Goal: Task Accomplishment & Management: Complete application form

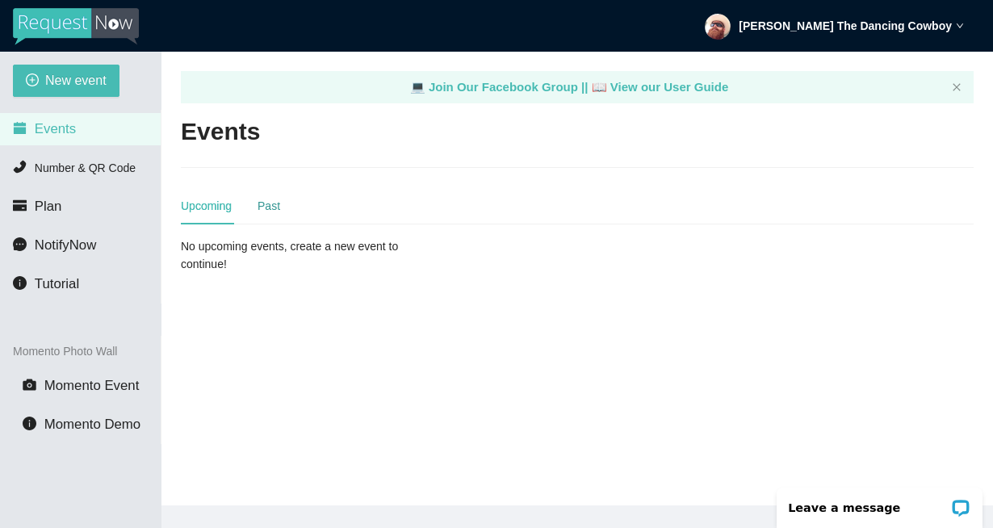
click at [271, 211] on div "Past" at bounding box center [269, 206] width 23 height 18
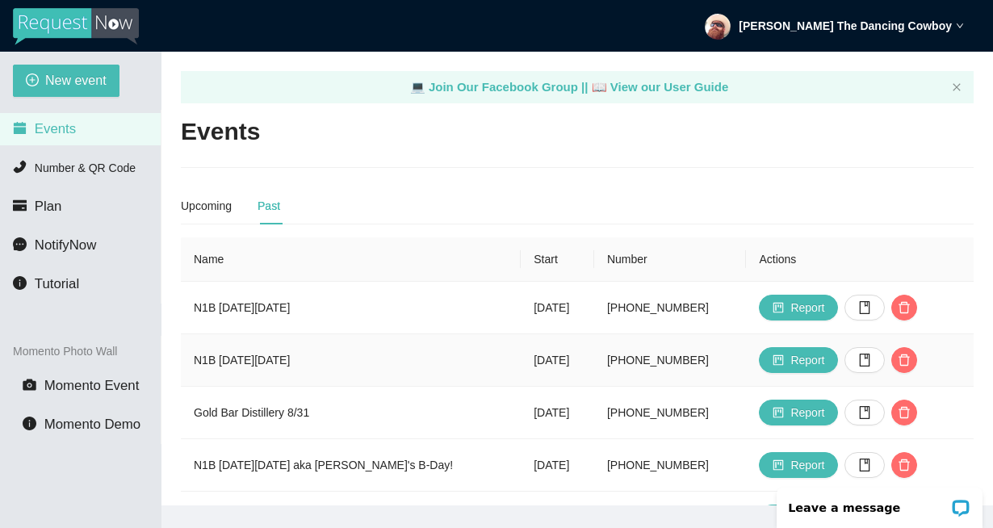
click at [199, 362] on td "N1B [DATE][DATE]" at bounding box center [351, 360] width 340 height 52
drag, startPoint x: 199, startPoint y: 362, endPoint x: 295, endPoint y: 360, distance: 96.1
click at [295, 360] on td "N1B [DATE][DATE]" at bounding box center [351, 360] width 340 height 52
copy td "N1B [DATE][DATE]"
click at [73, 78] on span "New event" at bounding box center [75, 80] width 61 height 20
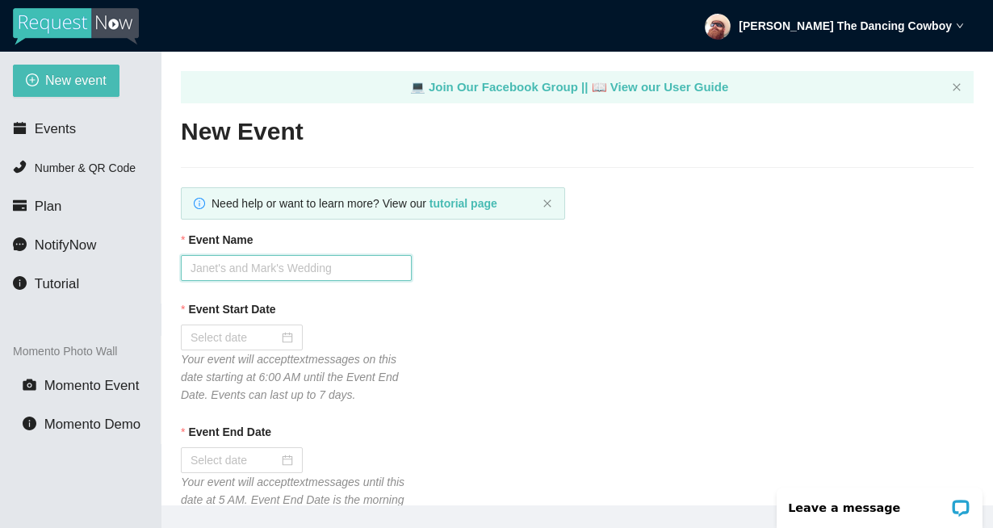
click at [318, 263] on input "Event Name" at bounding box center [296, 268] width 231 height 26
paste input "N1B [DATE][DATE]"
type input "N1B [DATE][DATE]"
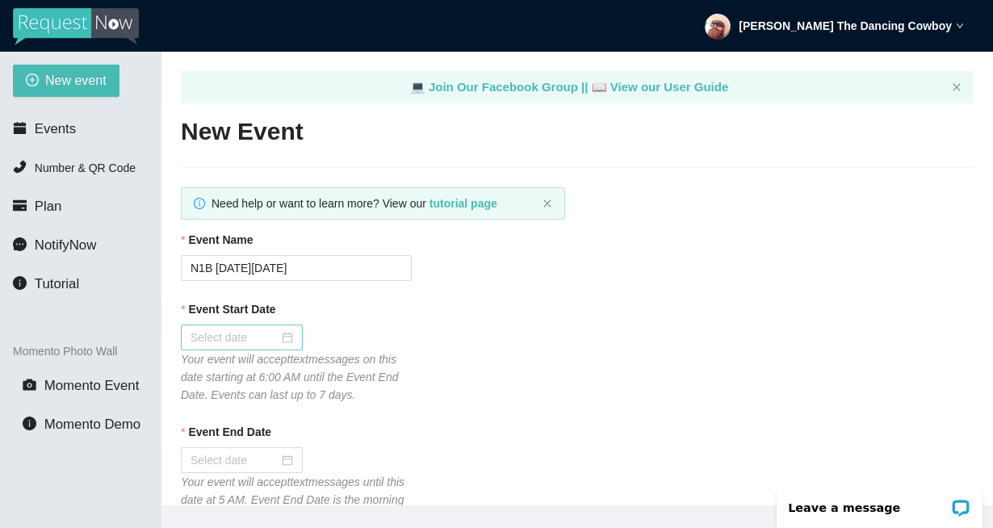
click at [277, 336] on div at bounding box center [242, 338] width 103 height 18
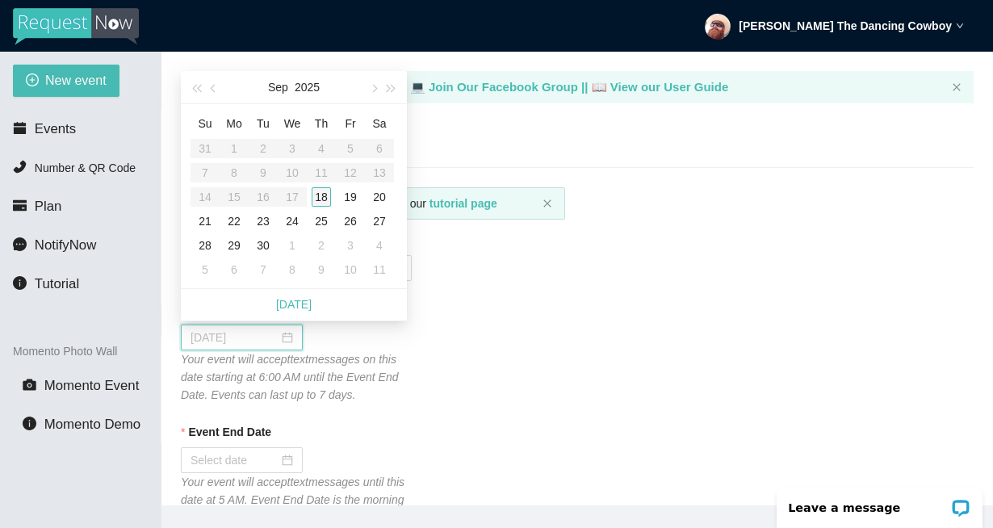
type input "[DATE]"
click at [322, 195] on div "18" at bounding box center [321, 196] width 19 height 19
type input "[DATE]"
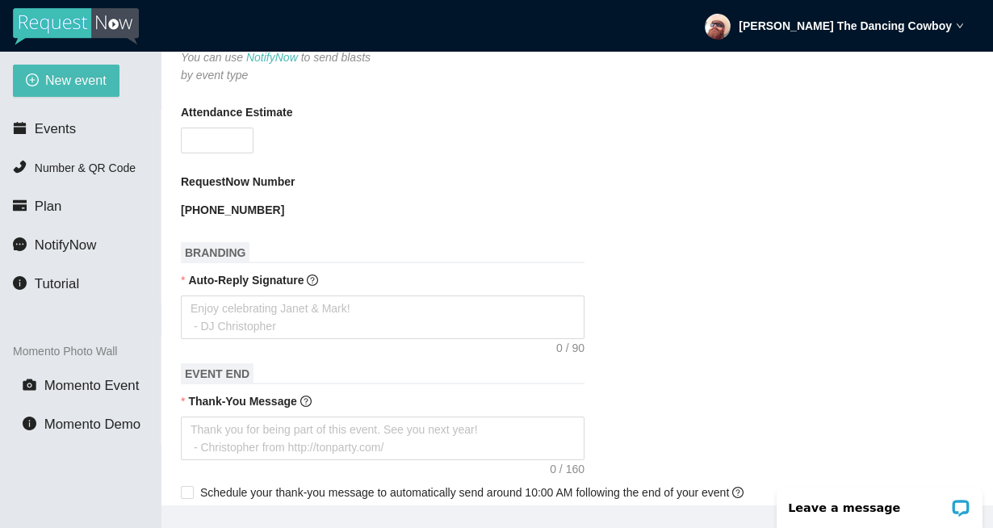
scroll to position [512, 0]
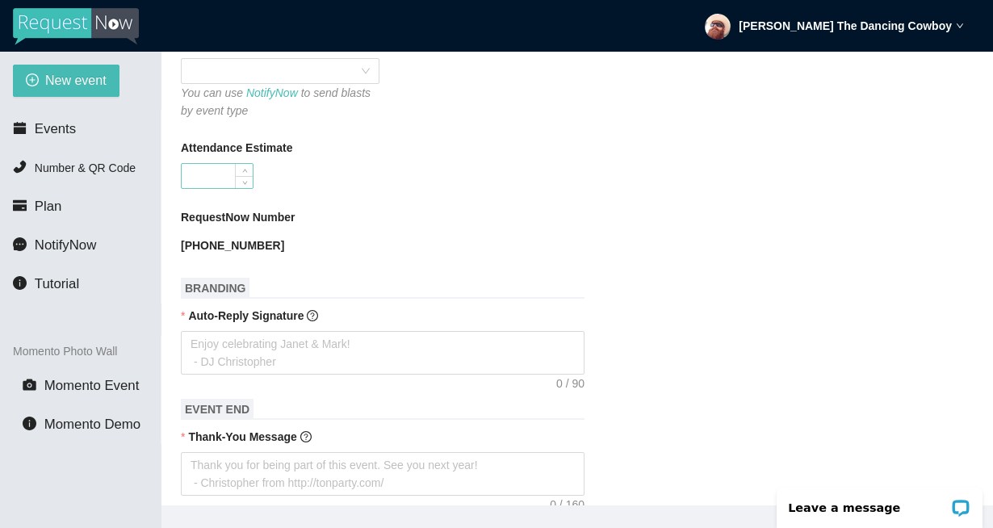
click at [210, 167] on input "Attendance Estimate" at bounding box center [217, 176] width 71 height 24
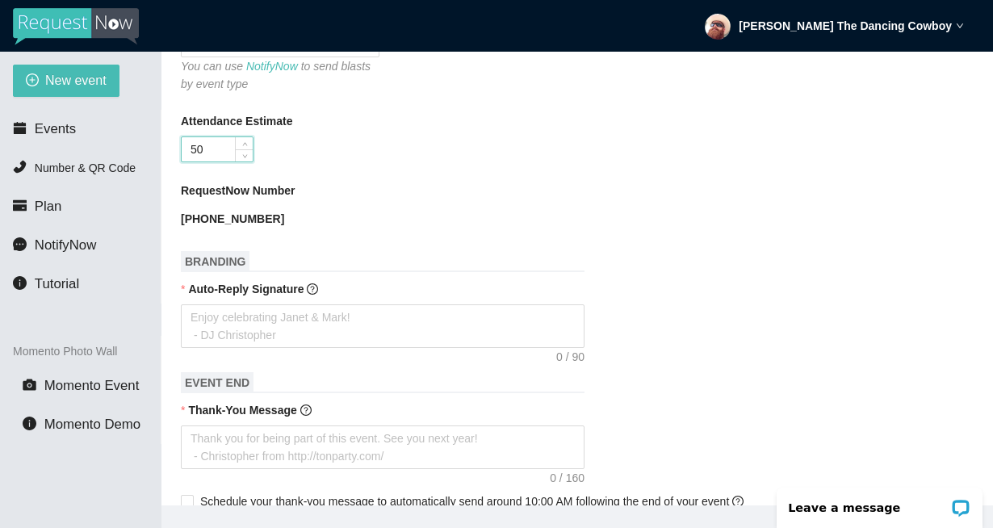
scroll to position [538, 0]
type input "50"
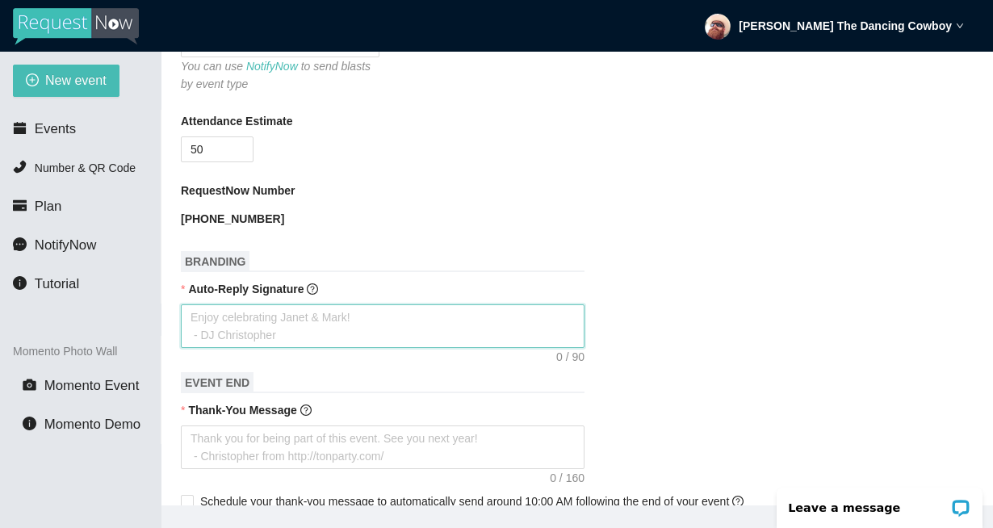
click at [320, 325] on textarea "Auto-Reply Signature" at bounding box center [383, 326] width 404 height 44
paste textarea "PLEASE IGNORE DIRECTIONS FROM THE SERVICE & ONLY TYPE SONG TITLE AND ARTIST. TH…"
type textarea "PLEASE IGNORE DIRECTIONS FROM THE SERVICE & ONLY TYPE SONG TITLE AND ARTIST. TH…"
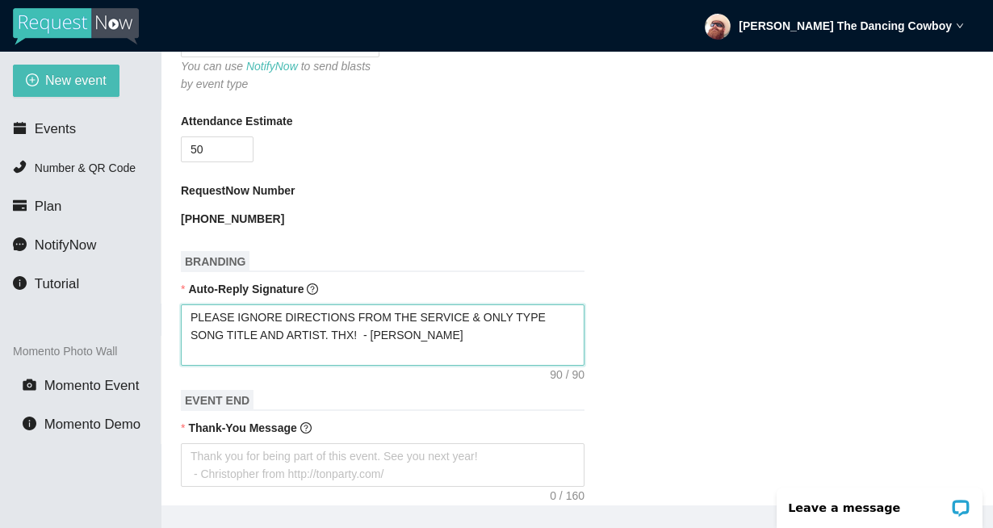
type textarea "PLEASE IGNORE DIRECTIONS FROM THE SERVICE & ONLY TYPE SONG TITLE AND ARTIST. TH…"
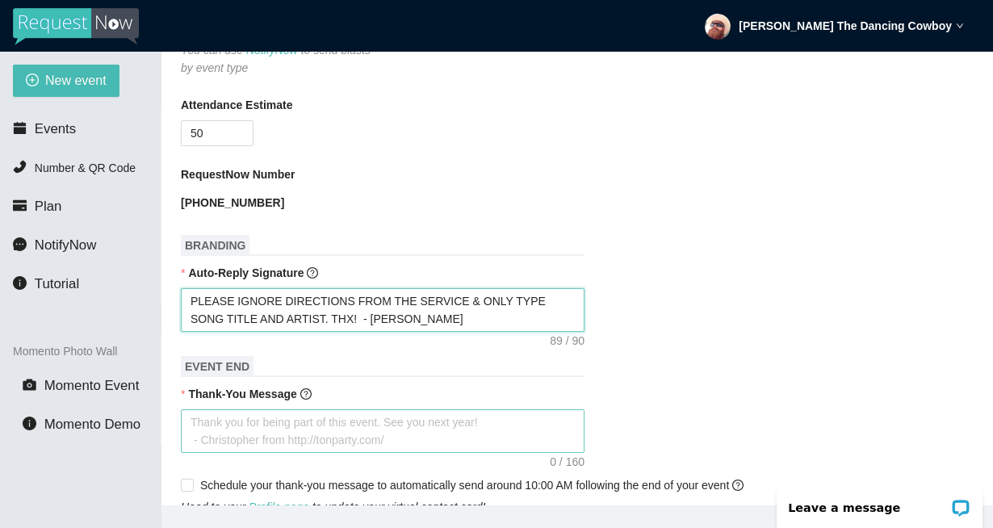
scroll to position [572, 0]
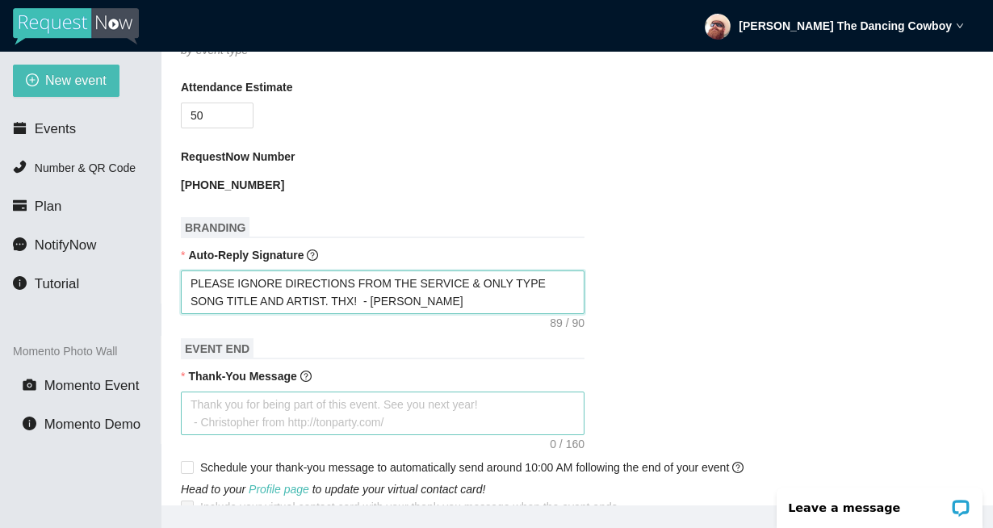
type textarea "PLEASE IGNORE DIRECTIONS FROM THE SERVICE & ONLY TYPE SONG TITLE AND ARTIST. TH…"
click at [375, 413] on textarea "Thank-You Message" at bounding box center [383, 414] width 404 height 44
click at [441, 407] on textarea "Thank-You Message" at bounding box center [383, 414] width 404 height 44
paste textarea "Thank you for requesting songs tonight! If u had fun, pls leave a tip on Venmo!…"
type textarea "Thank you for requesting songs tonight! If u had fun, pls leave a tip on Venmo!…"
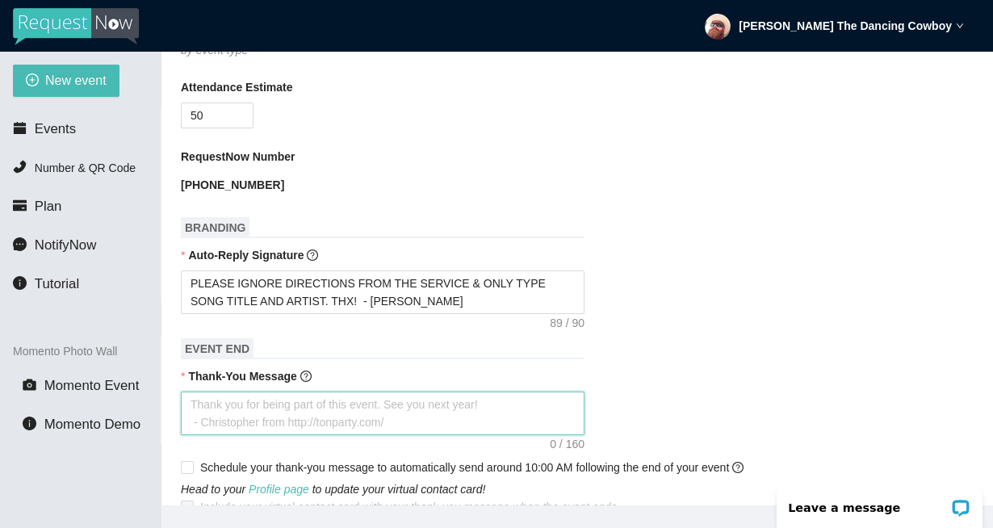
type textarea "Thank you for requesting songs tonight! If u had fun, pls leave a tip on Venmo!…"
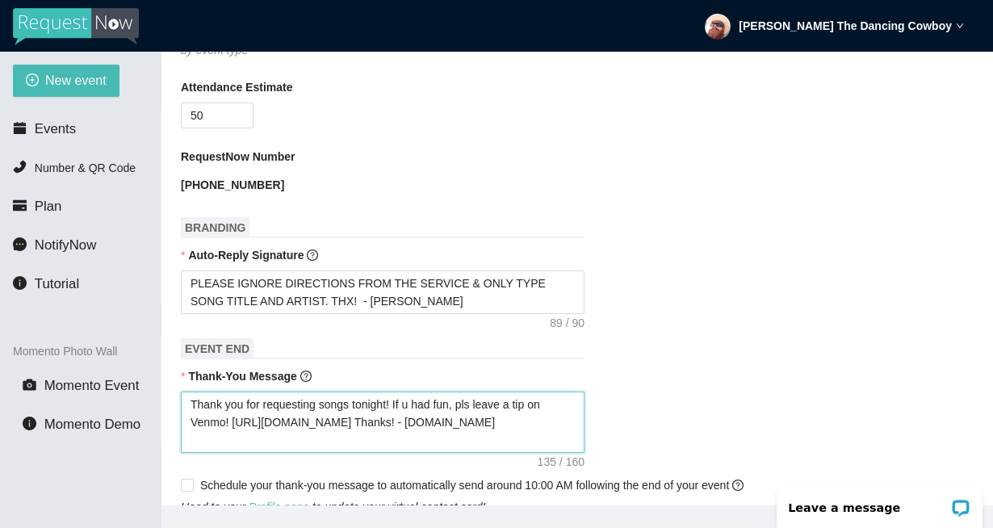
type textarea "Thank you for requesting songs tonight! If u had fun, pls leave a tip on Venmo!…"
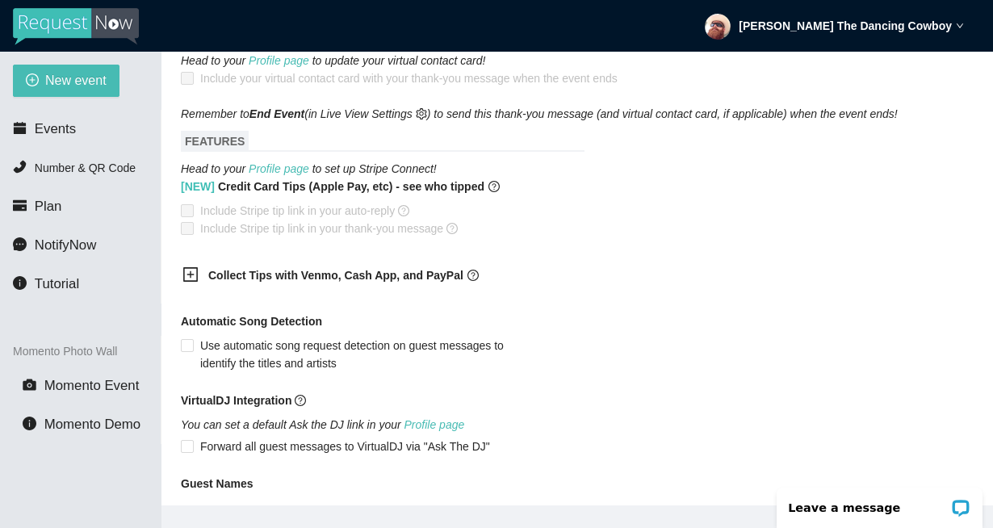
scroll to position [1002, 0]
type textarea "Thank you for requesting songs tonight! If u had fun, pls leave a tip on Venmo!…"
click at [193, 444] on span at bounding box center [187, 445] width 13 height 13
click at [192, 444] on input "Forward all guest messages to VirtualDJ via "Ask The DJ"" at bounding box center [186, 444] width 11 height 11
checkbox input "true"
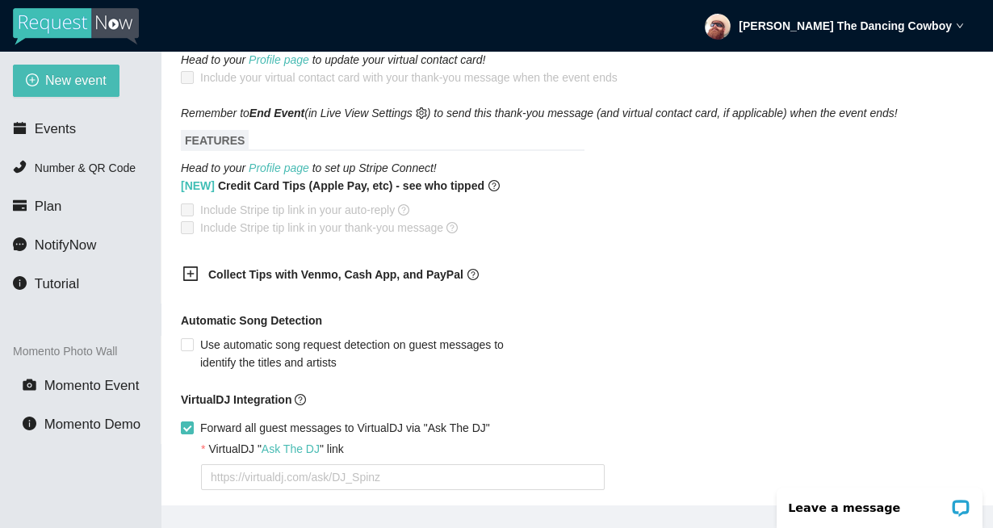
scroll to position [1231, 0]
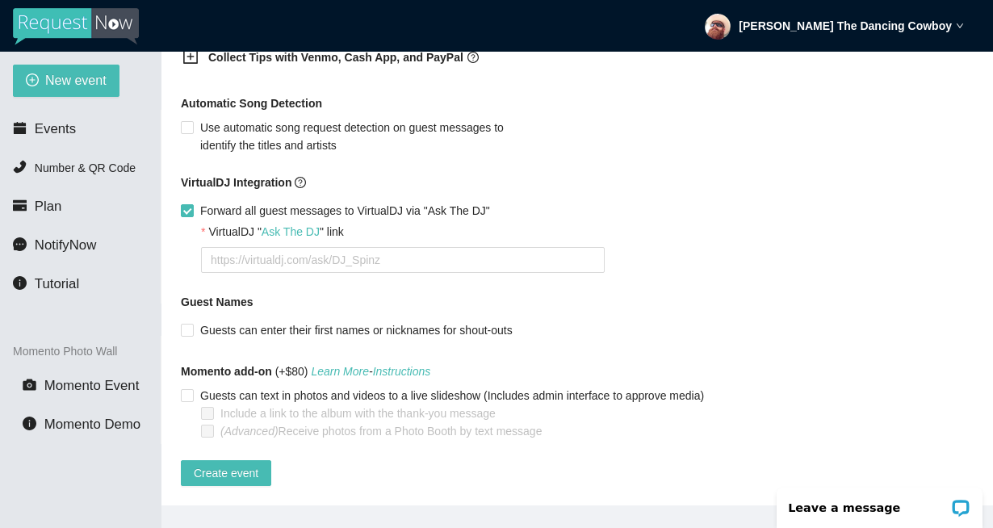
click at [318, 233] on div "VirtualDJ " Ask The DJ " link" at bounding box center [587, 235] width 773 height 24
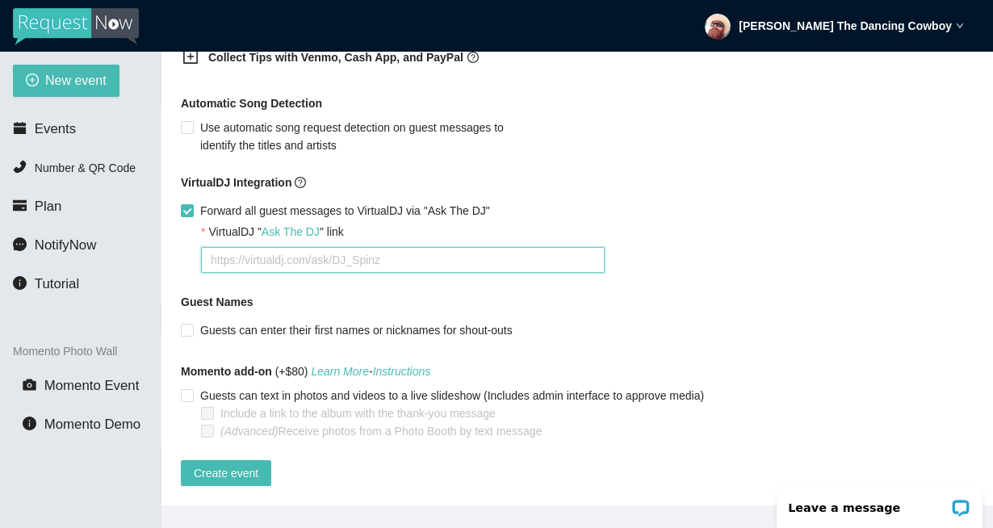
click at [310, 251] on textarea "VirtualDJ " Ask The DJ " link" at bounding box center [403, 260] width 404 height 26
paste textarea "[URL][DOMAIN_NAME]"
type textarea "[URL][DOMAIN_NAME]"
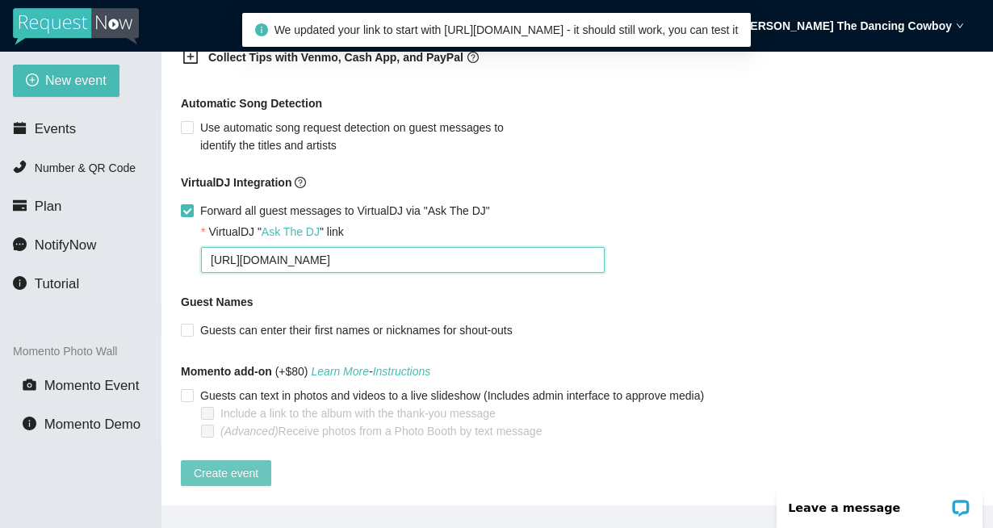
type textarea "[URL][DOMAIN_NAME]"
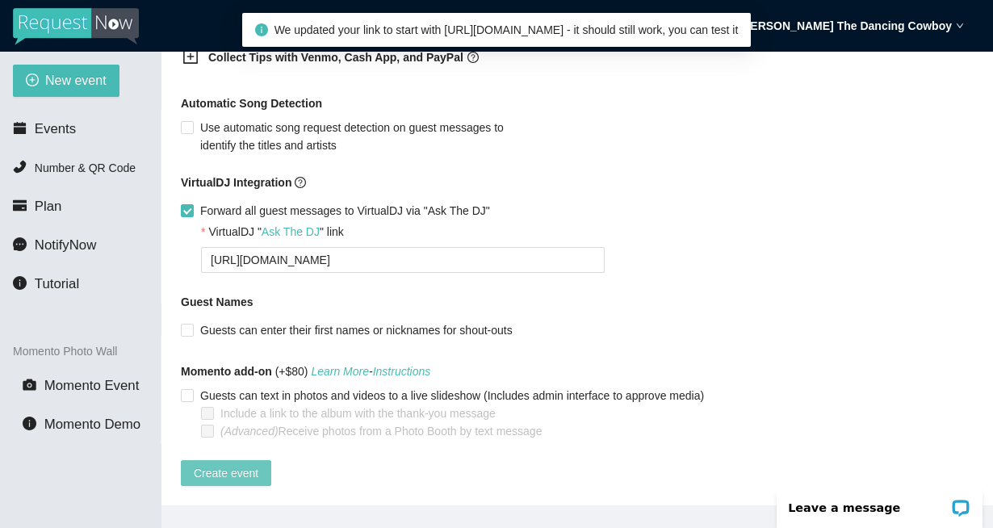
click at [239, 466] on span "Create event" at bounding box center [226, 473] width 65 height 18
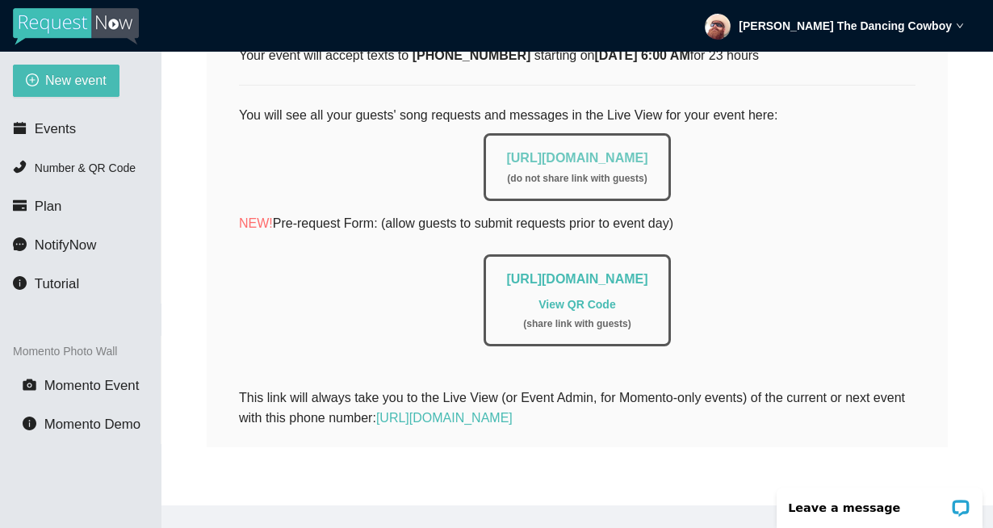
click at [581, 151] on link "[URL][DOMAIN_NAME]" at bounding box center [576, 158] width 141 height 14
